Goal: Navigation & Orientation: Find specific page/section

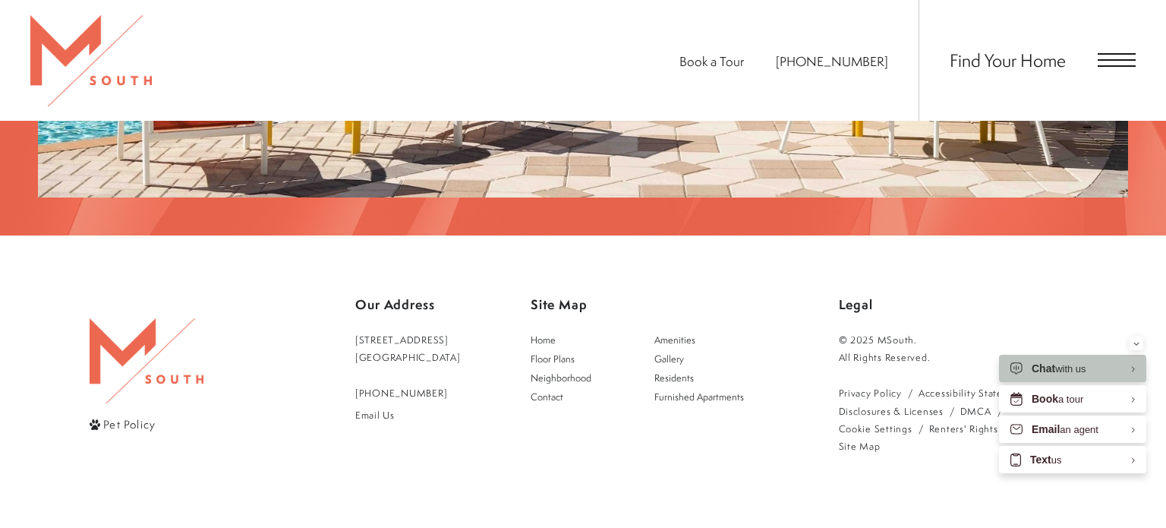
scroll to position [2652, 0]
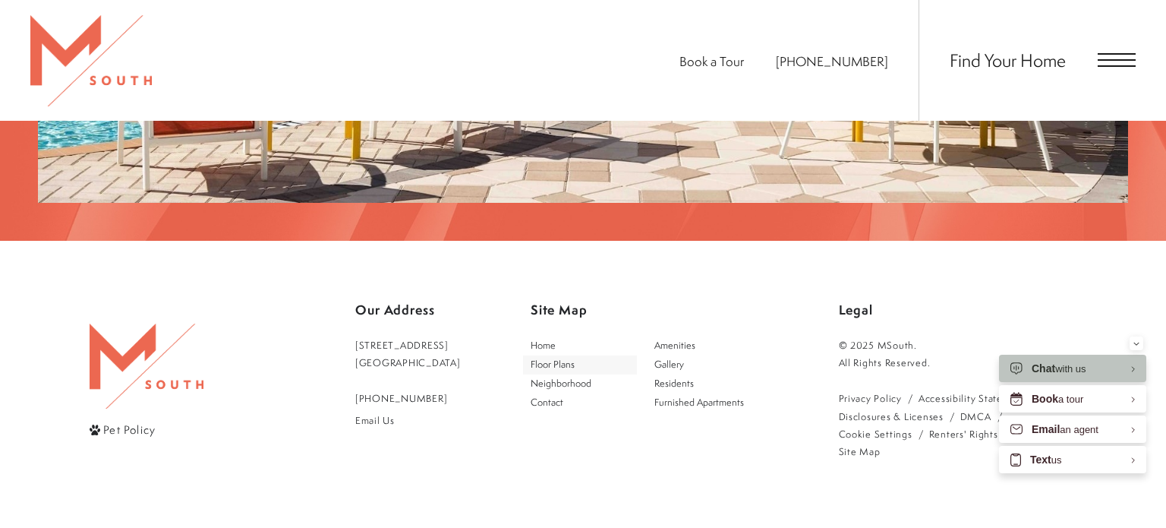
click at [569, 358] on span "Floor Plans" at bounding box center [553, 364] width 44 height 13
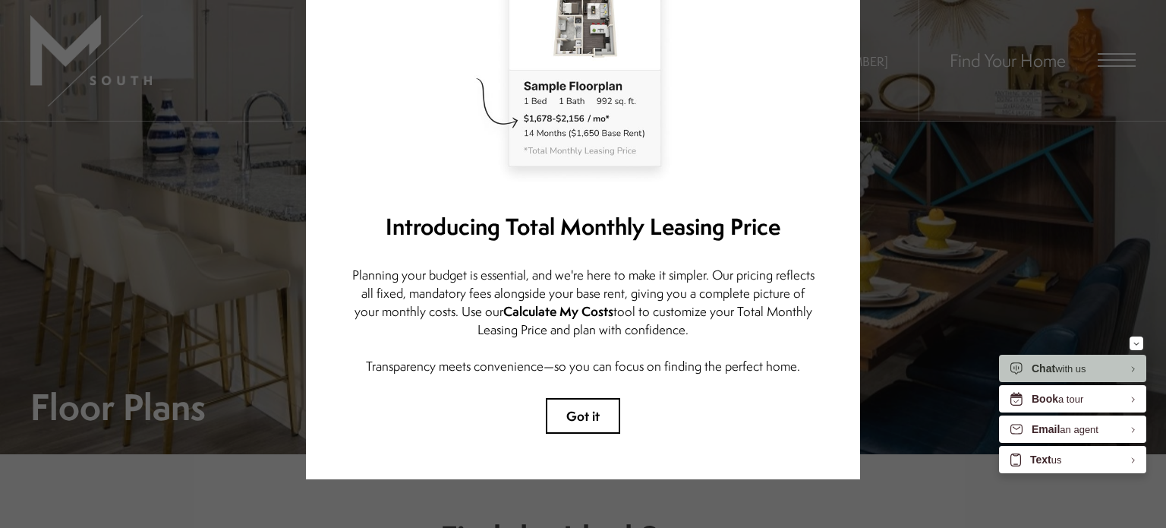
scroll to position [161, 0]
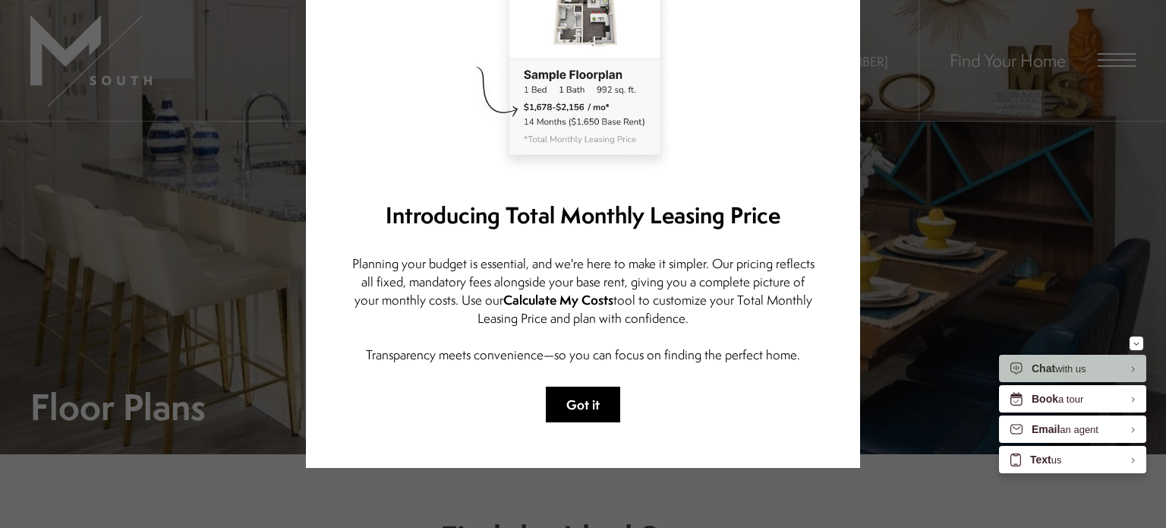
click at [557, 394] on button "Got it" at bounding box center [583, 405] width 74 height 36
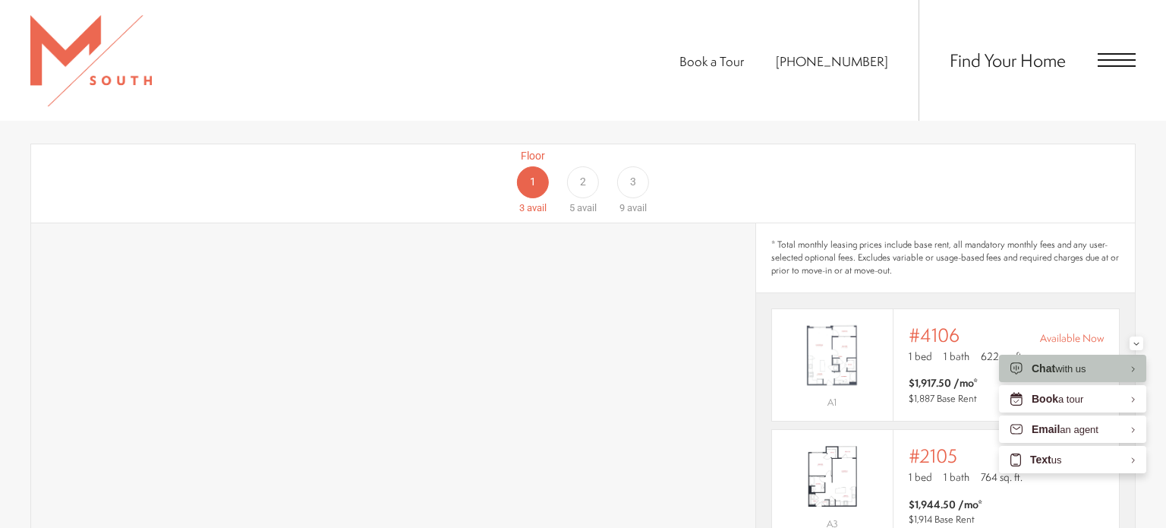
scroll to position [933, 0]
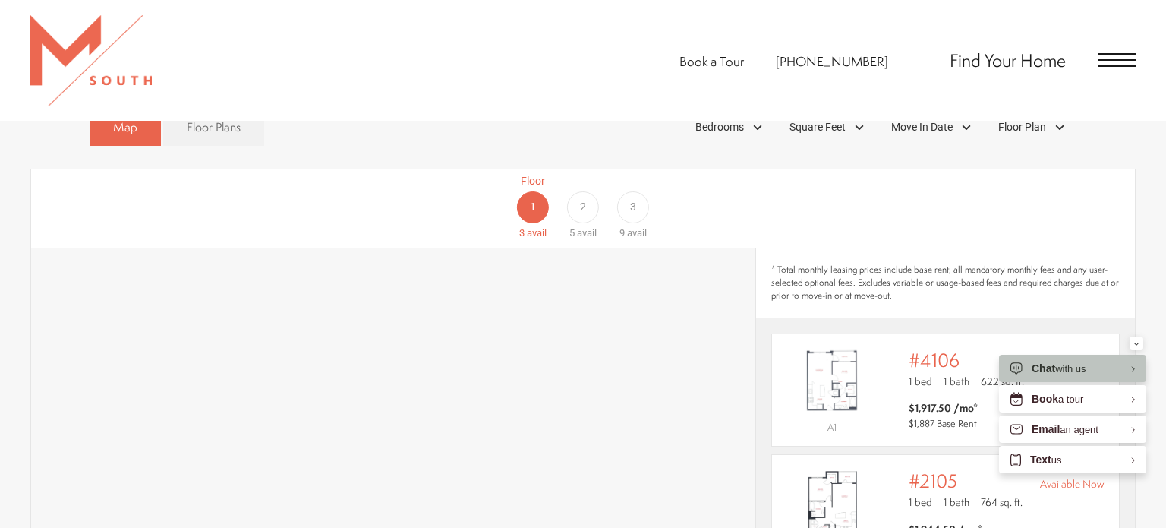
click at [585, 193] on div "2" at bounding box center [583, 207] width 32 height 32
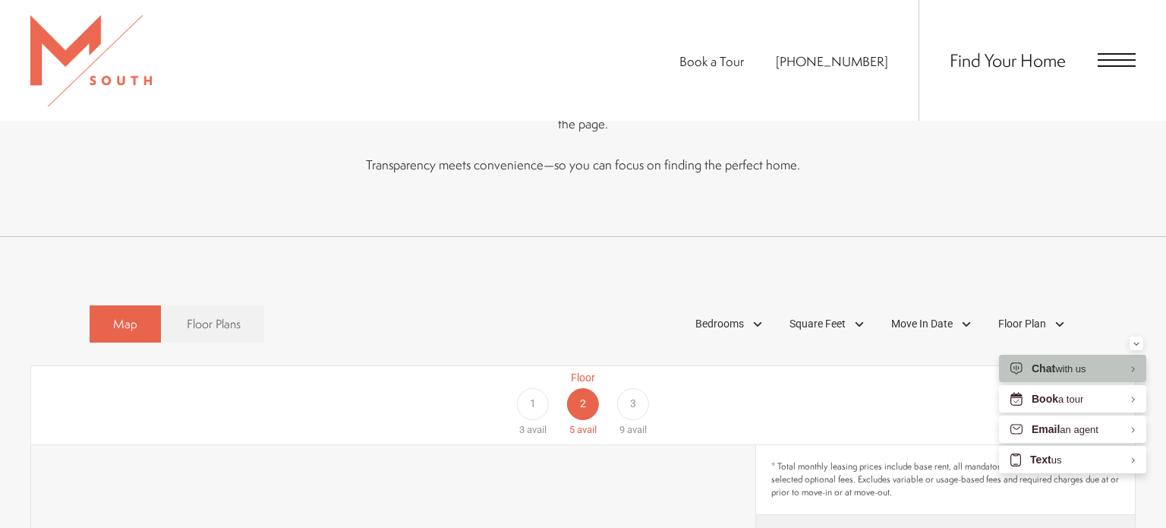
scroll to position [738, 0]
click at [635, 394] on span "3" at bounding box center [633, 402] width 6 height 16
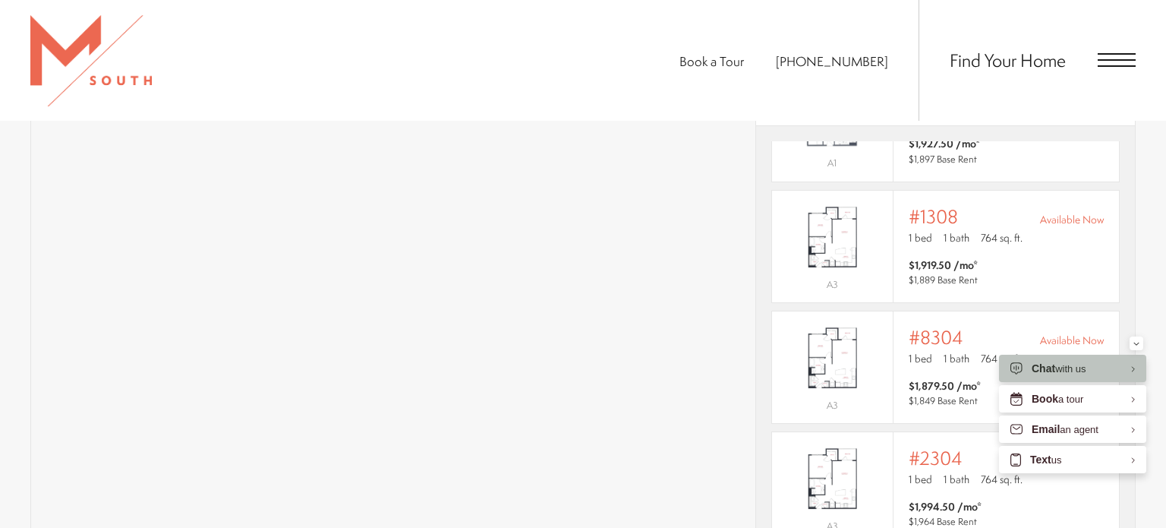
scroll to position [0, 0]
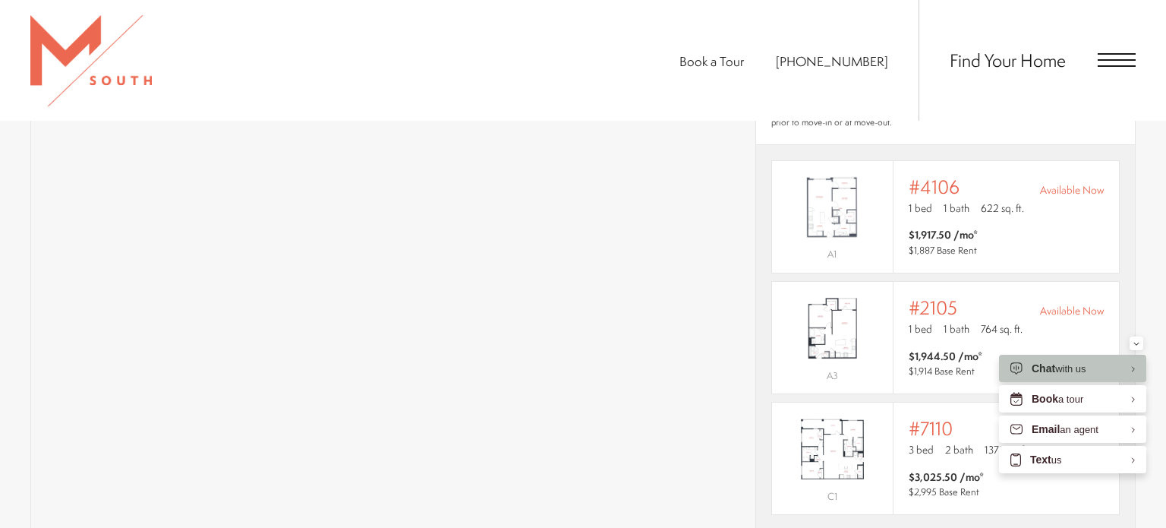
scroll to position [1110, 0]
